Goal: Task Accomplishment & Management: Manage account settings

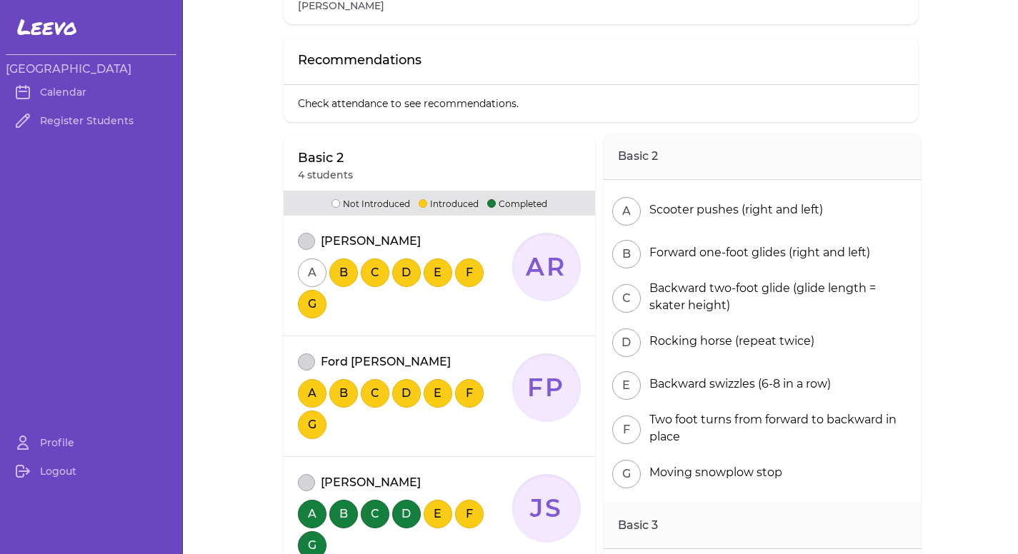
scroll to position [214, 0]
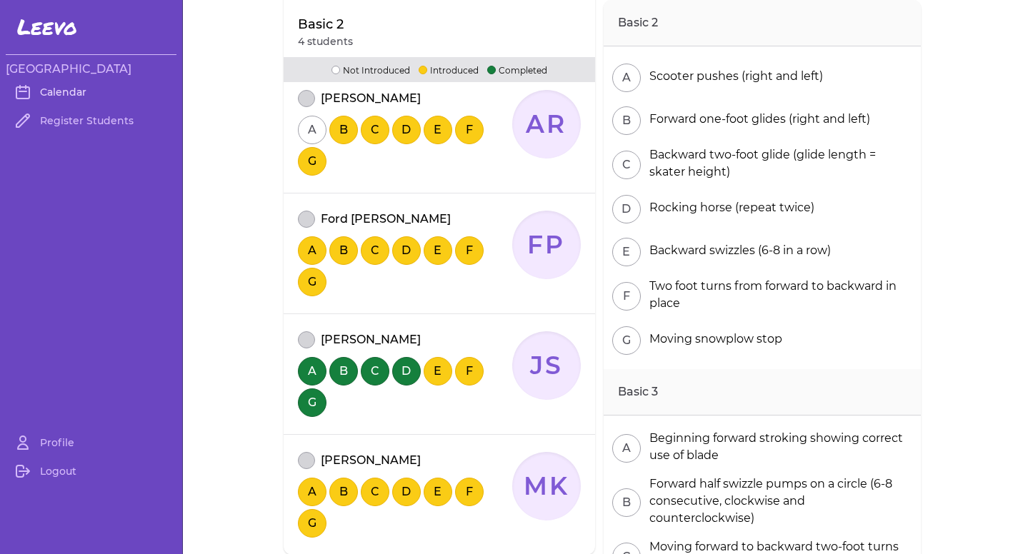
click at [68, 92] on link "Calendar" at bounding box center [91, 92] width 171 height 29
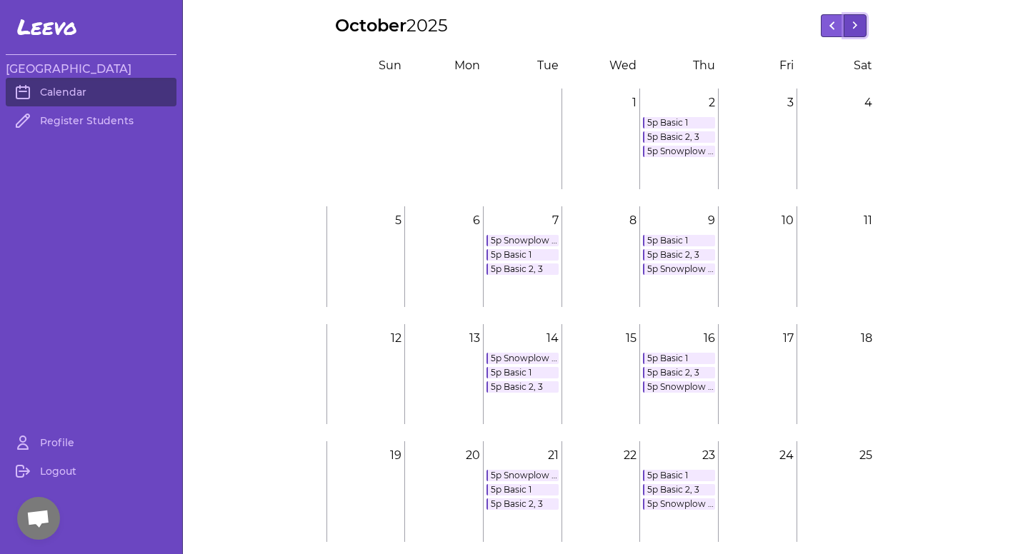
click at [857, 29] on button at bounding box center [854, 25] width 23 height 23
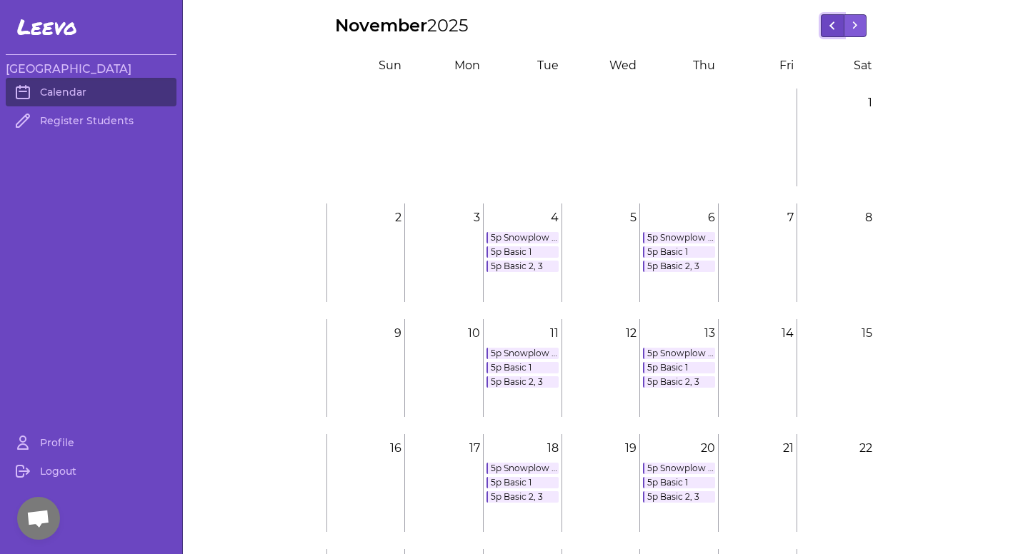
click at [829, 26] on icon at bounding box center [832, 25] width 6 height 9
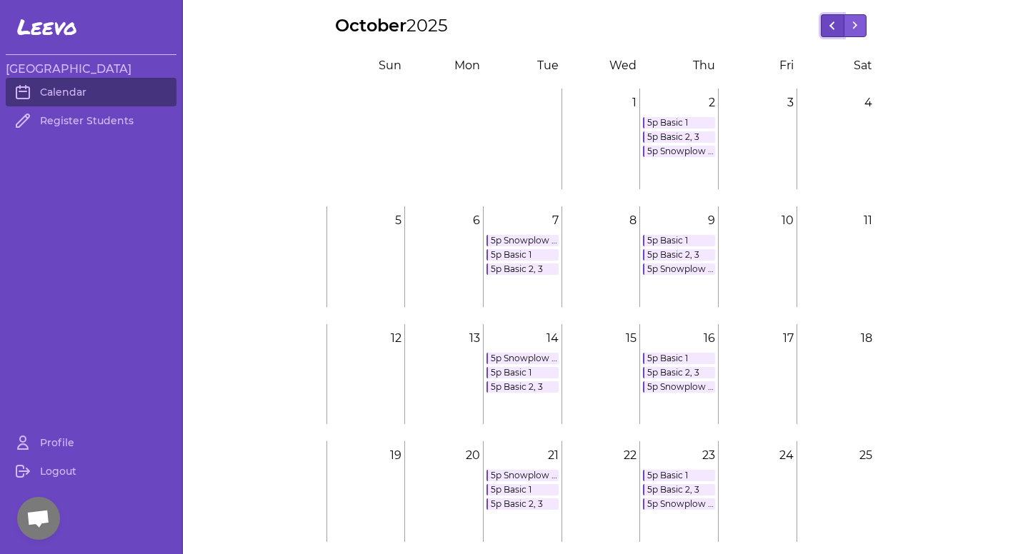
click at [820, 26] on button at bounding box center [831, 25] width 23 height 23
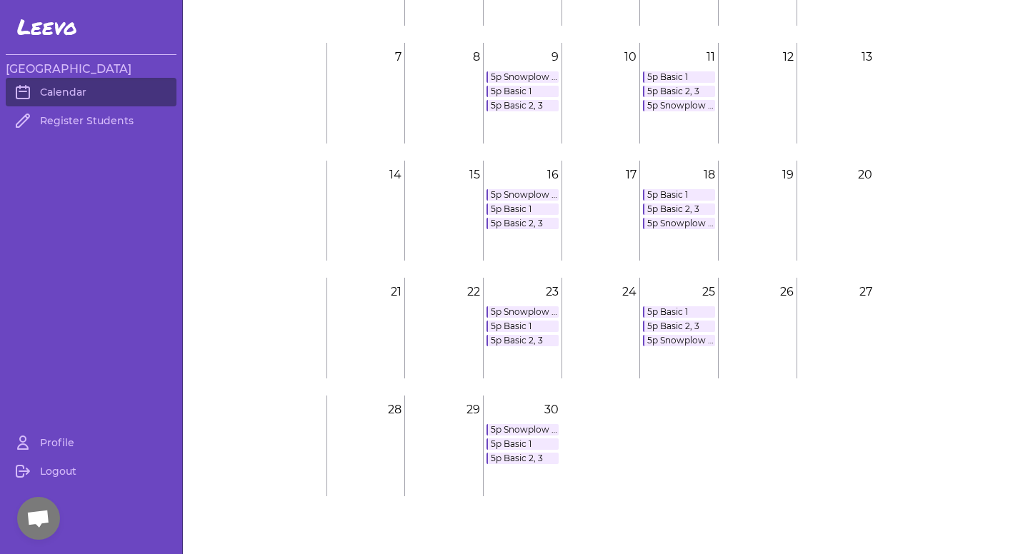
scroll to position [169, 0]
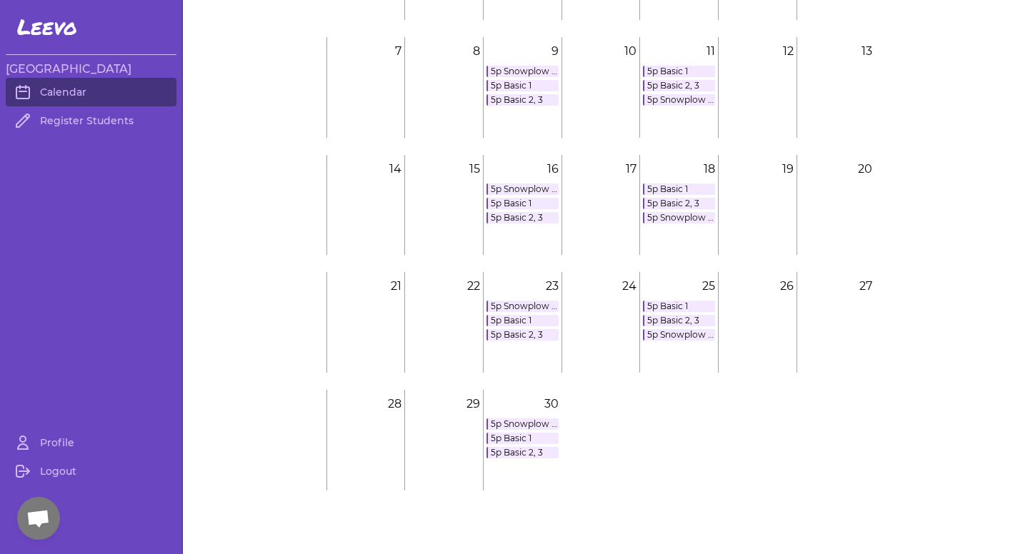
click at [515, 453] on link "5p Basic 2, 3" at bounding box center [522, 452] width 72 height 11
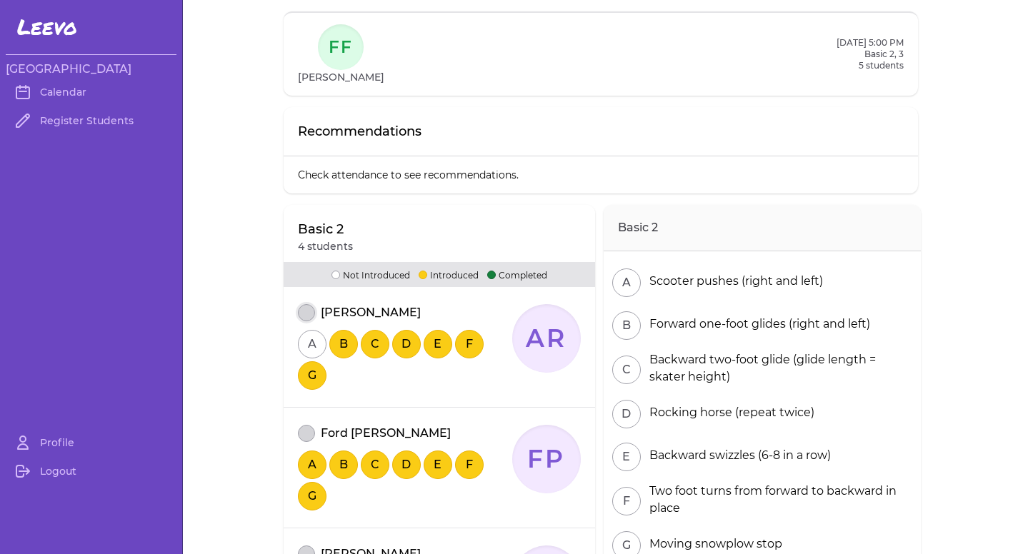
click at [306, 313] on button "attendance" at bounding box center [306, 312] width 17 height 17
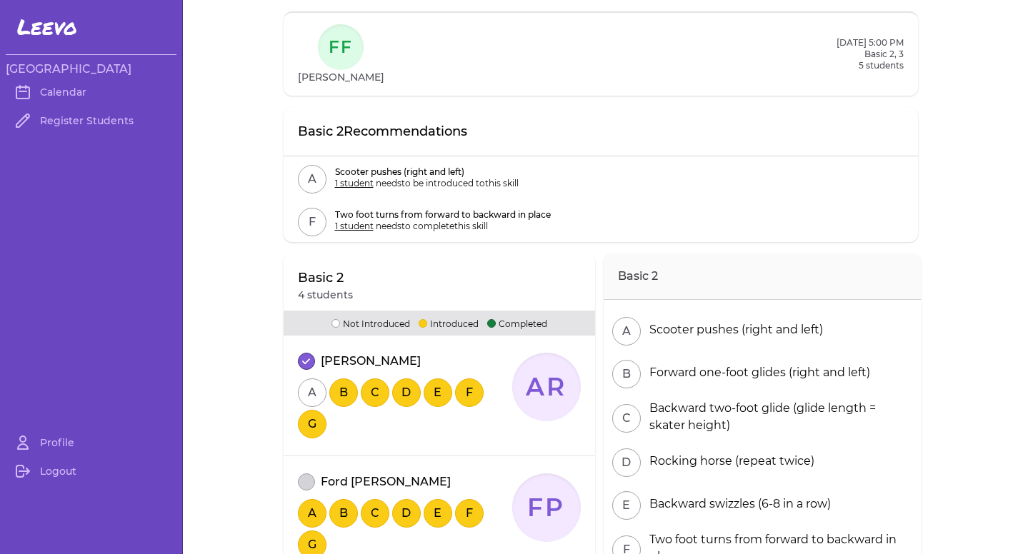
scroll to position [71, 0]
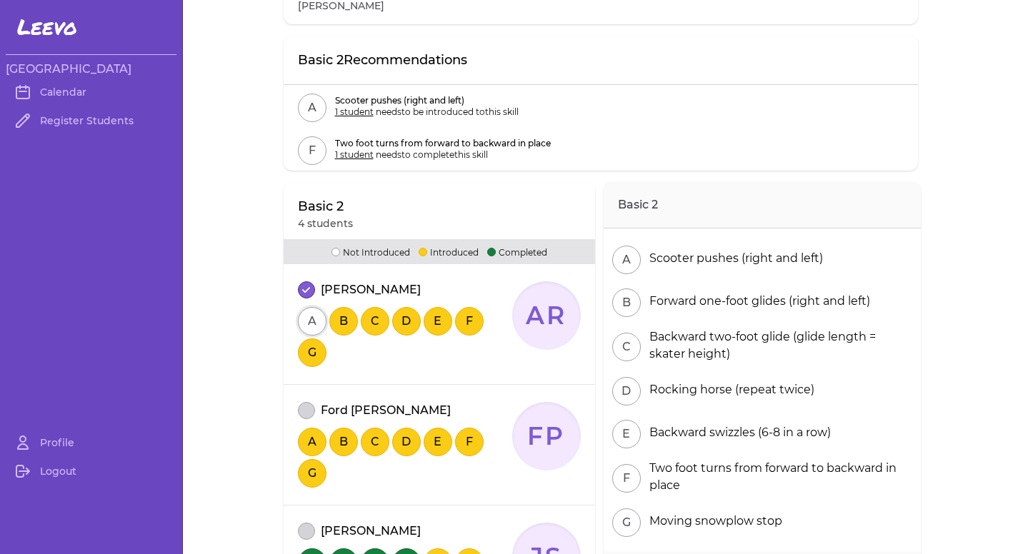
click at [303, 327] on button "A" at bounding box center [312, 321] width 29 height 29
click at [305, 324] on button "A" at bounding box center [312, 321] width 29 height 29
click at [319, 349] on button "G" at bounding box center [312, 352] width 29 height 29
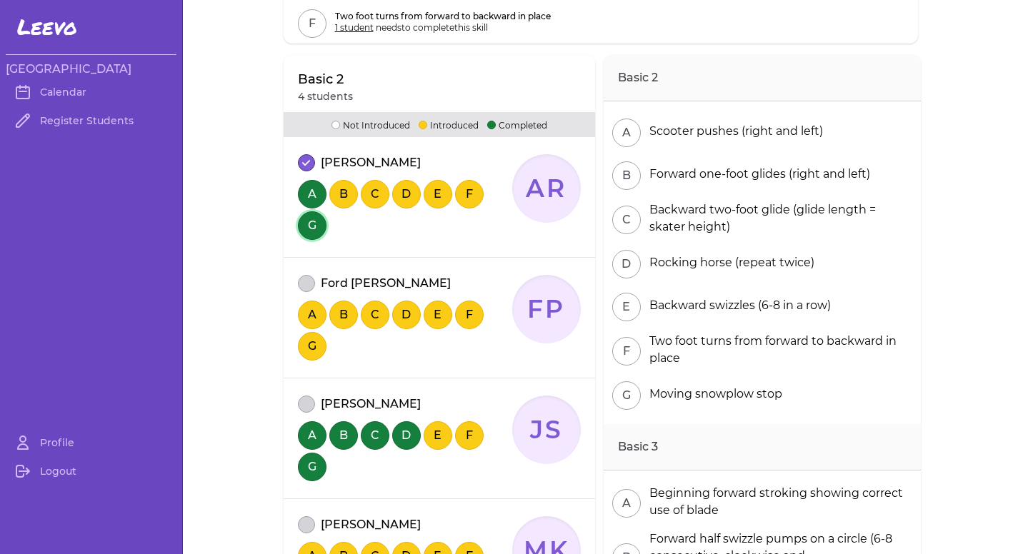
scroll to position [214, 0]
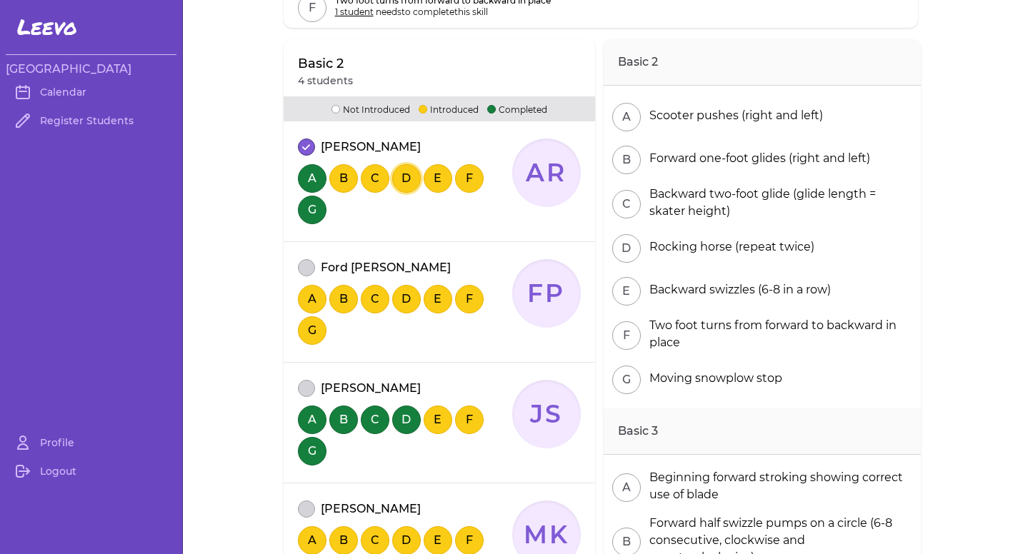
click at [393, 175] on button "D" at bounding box center [406, 178] width 29 height 29
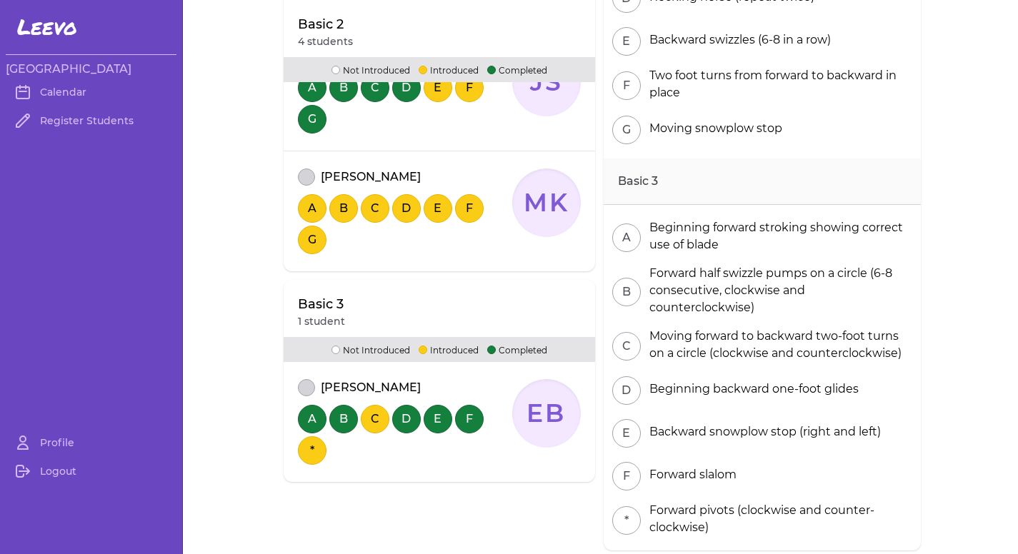
scroll to position [571, 0]
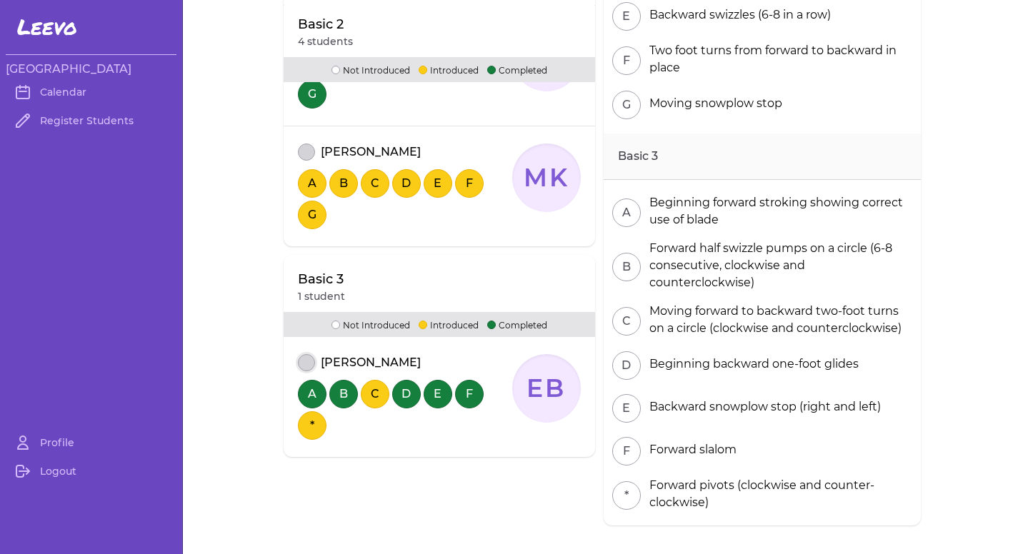
click at [303, 361] on button "attendance" at bounding box center [306, 362] width 17 height 17
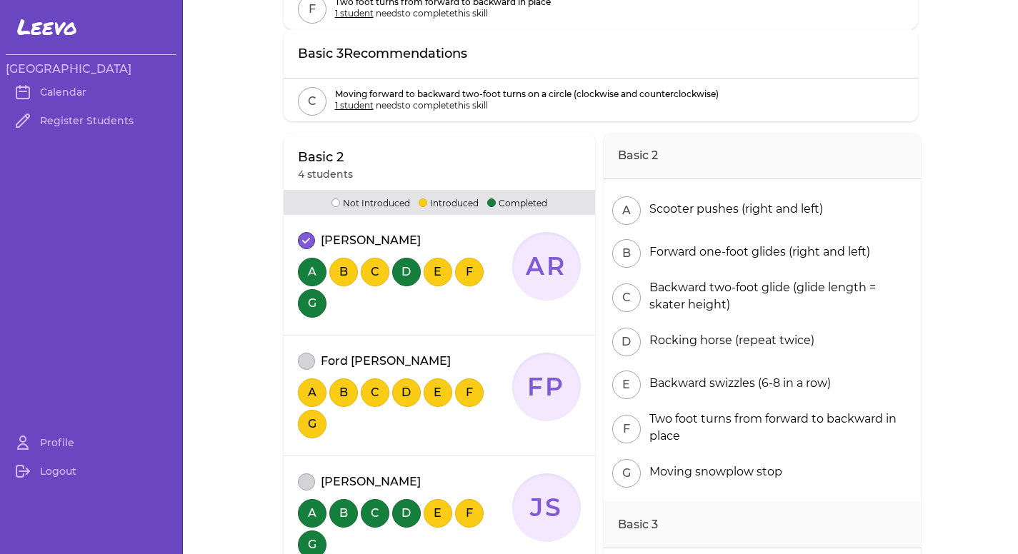
scroll to position [306, 0]
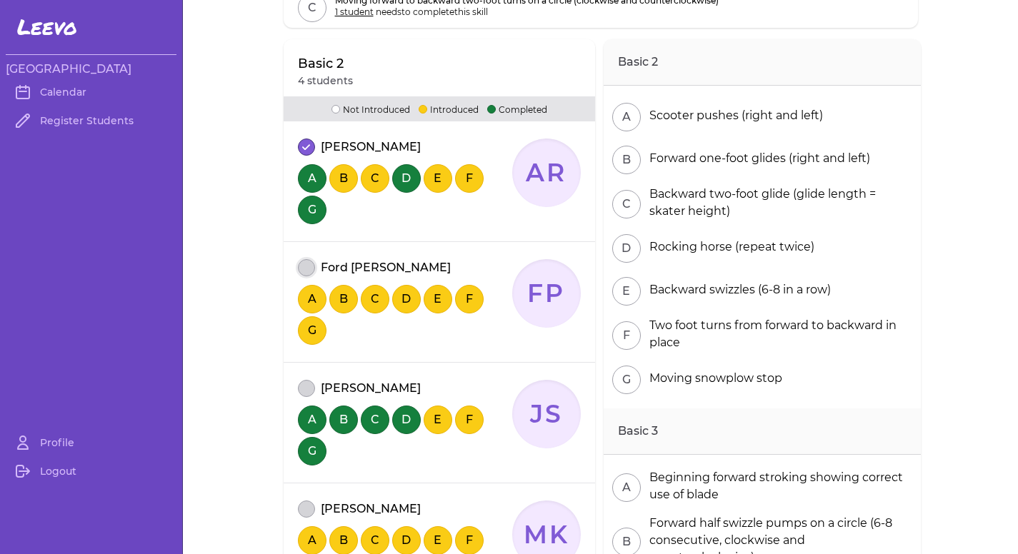
click at [306, 264] on button "attendance" at bounding box center [306, 267] width 17 height 17
click at [439, 176] on button "E" at bounding box center [437, 178] width 29 height 29
click at [407, 293] on button "D" at bounding box center [406, 299] width 29 height 29
click at [298, 334] on button "G" at bounding box center [312, 330] width 29 height 29
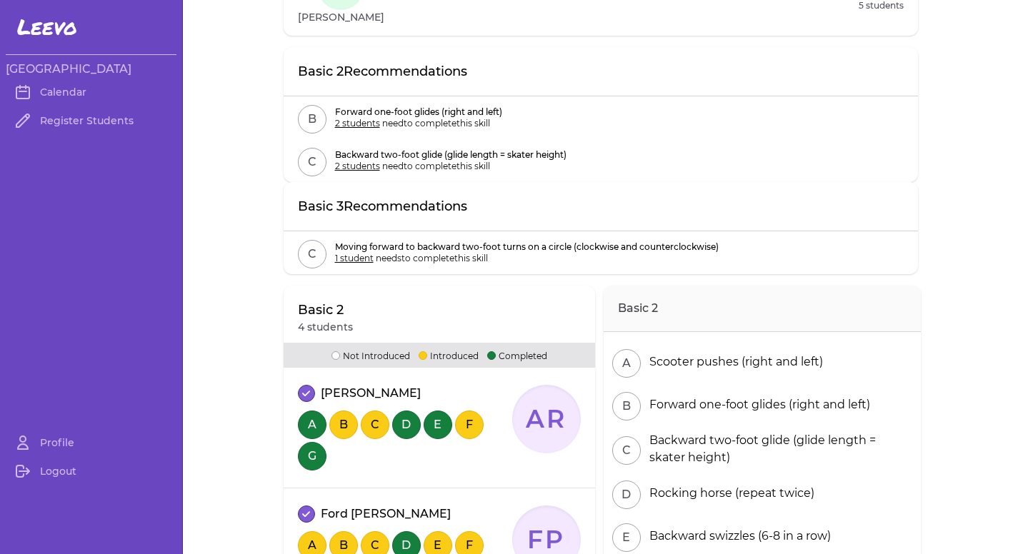
scroll to position [0, 0]
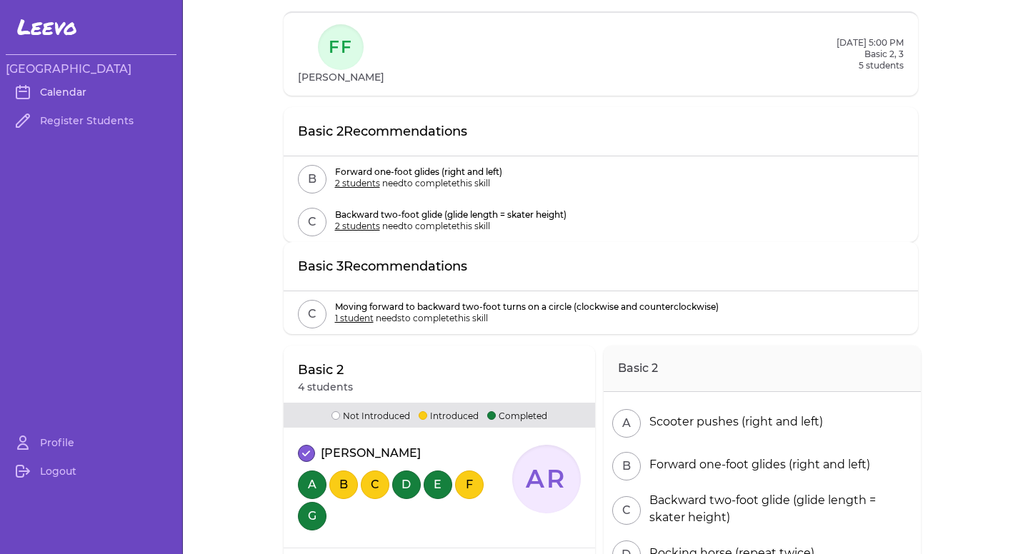
click at [95, 89] on link "Calendar" at bounding box center [91, 92] width 171 height 29
